Goal: Task Accomplishment & Management: Use online tool/utility

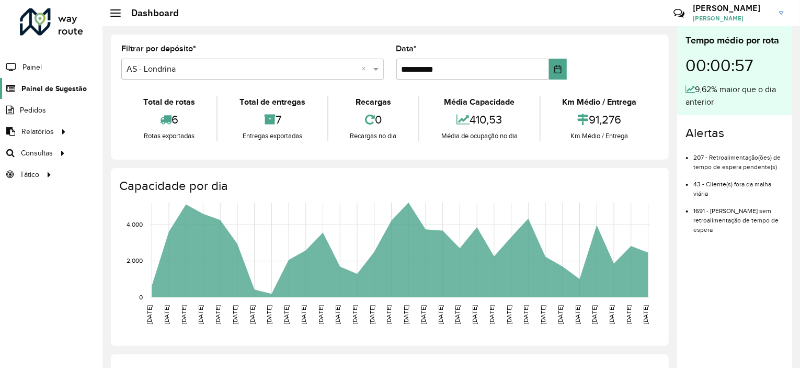
click at [32, 87] on span "Painel de Sugestão" at bounding box center [53, 88] width 65 height 11
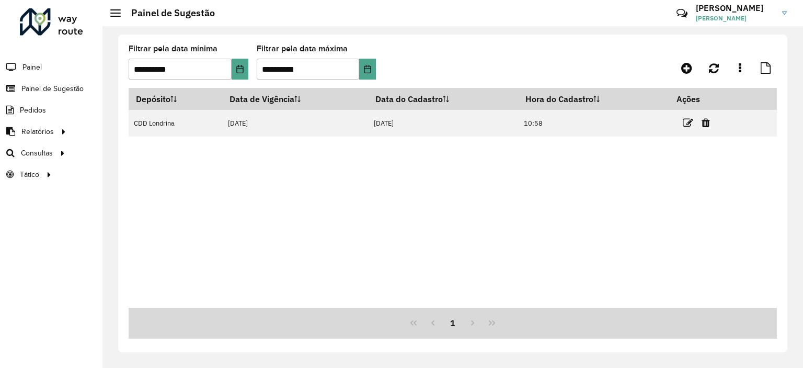
click at [692, 124] on icon at bounding box center [688, 123] width 10 height 10
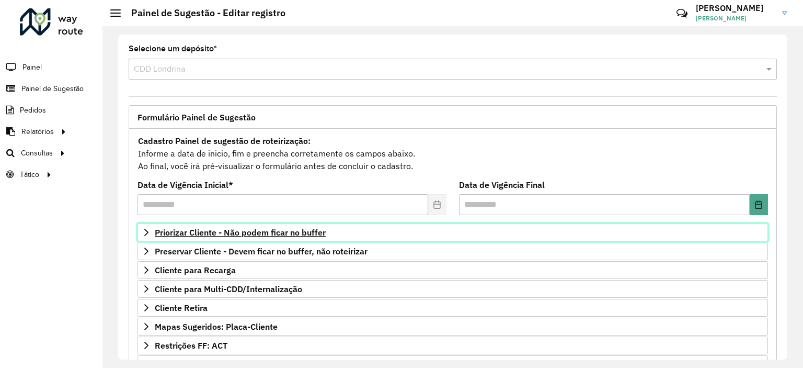
click at [266, 230] on span "Priorizar Cliente - Não podem ficar no buffer" at bounding box center [240, 232] width 171 height 8
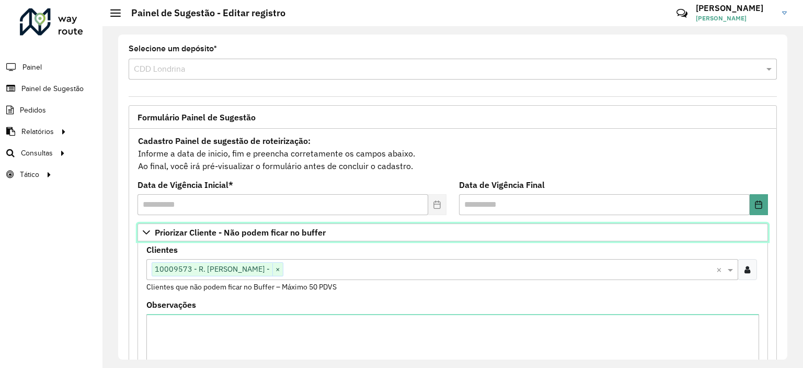
scroll to position [105, 0]
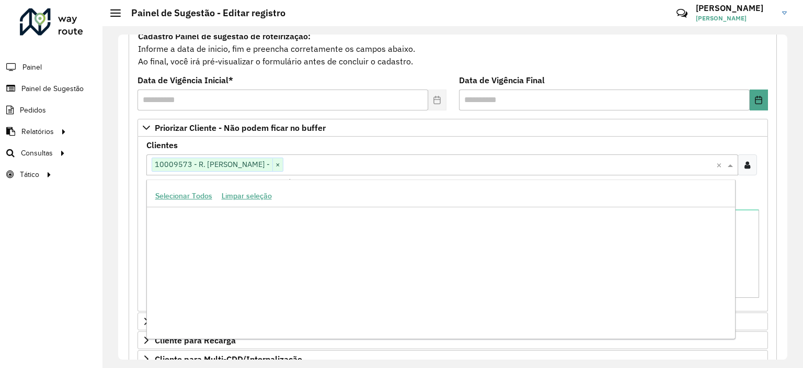
click at [315, 159] on input "text" at bounding box center [499, 165] width 433 height 13
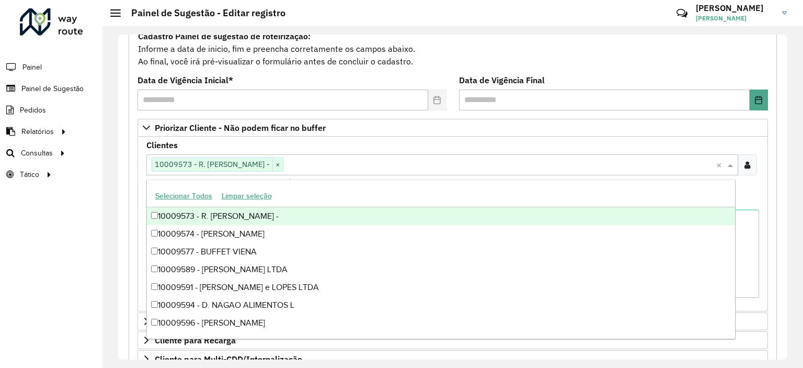
paste input "*****"
type input "*****"
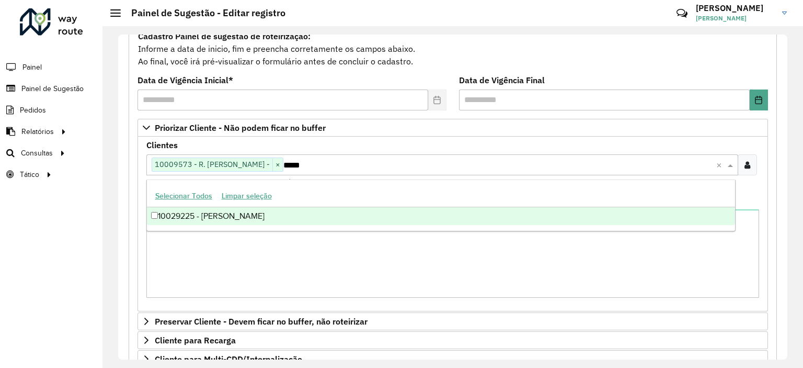
click at [278, 217] on div "10029225 - [PERSON_NAME]" at bounding box center [441, 216] width 588 height 18
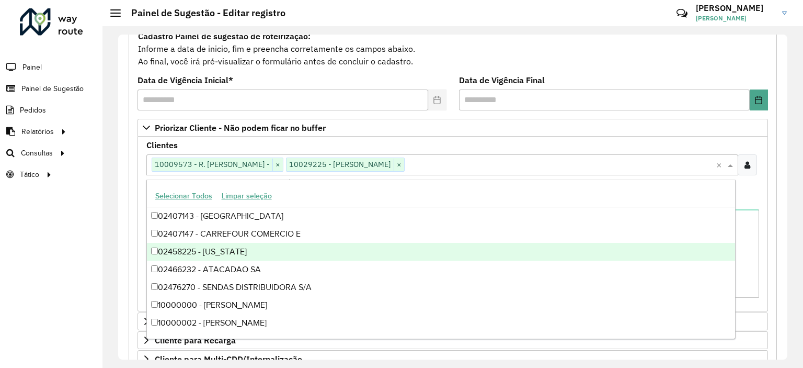
drag, startPoint x: 81, startPoint y: 280, endPoint x: 143, endPoint y: 282, distance: 62.2
click at [82, 281] on div "Roteirizador AmbevTech Painel Painel de Sugestão Pedidos Relatórios Clientes Cl…" at bounding box center [51, 184] width 102 height 368
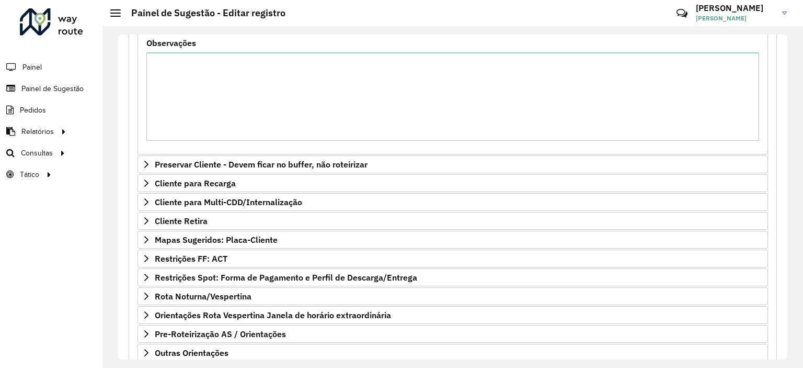
scroll to position [325, 0]
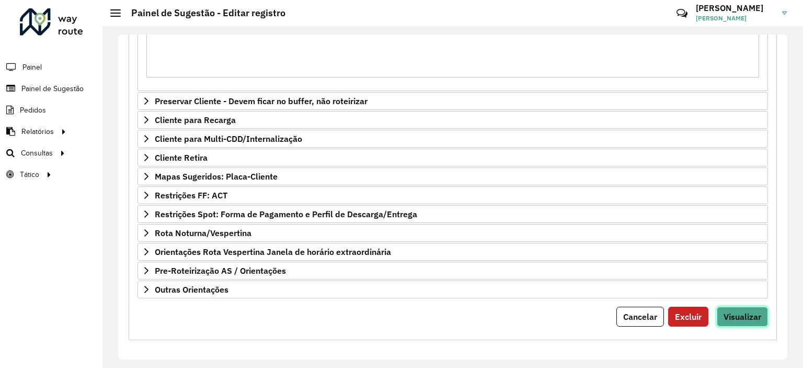
click at [759, 314] on button "Visualizar" at bounding box center [742, 316] width 51 height 20
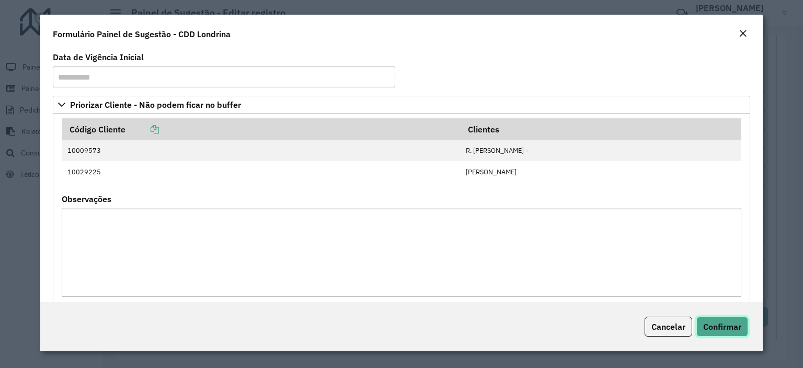
click at [719, 325] on span "Confirmar" at bounding box center [722, 326] width 38 height 10
